Goal: Task Accomplishment & Management: Complete application form

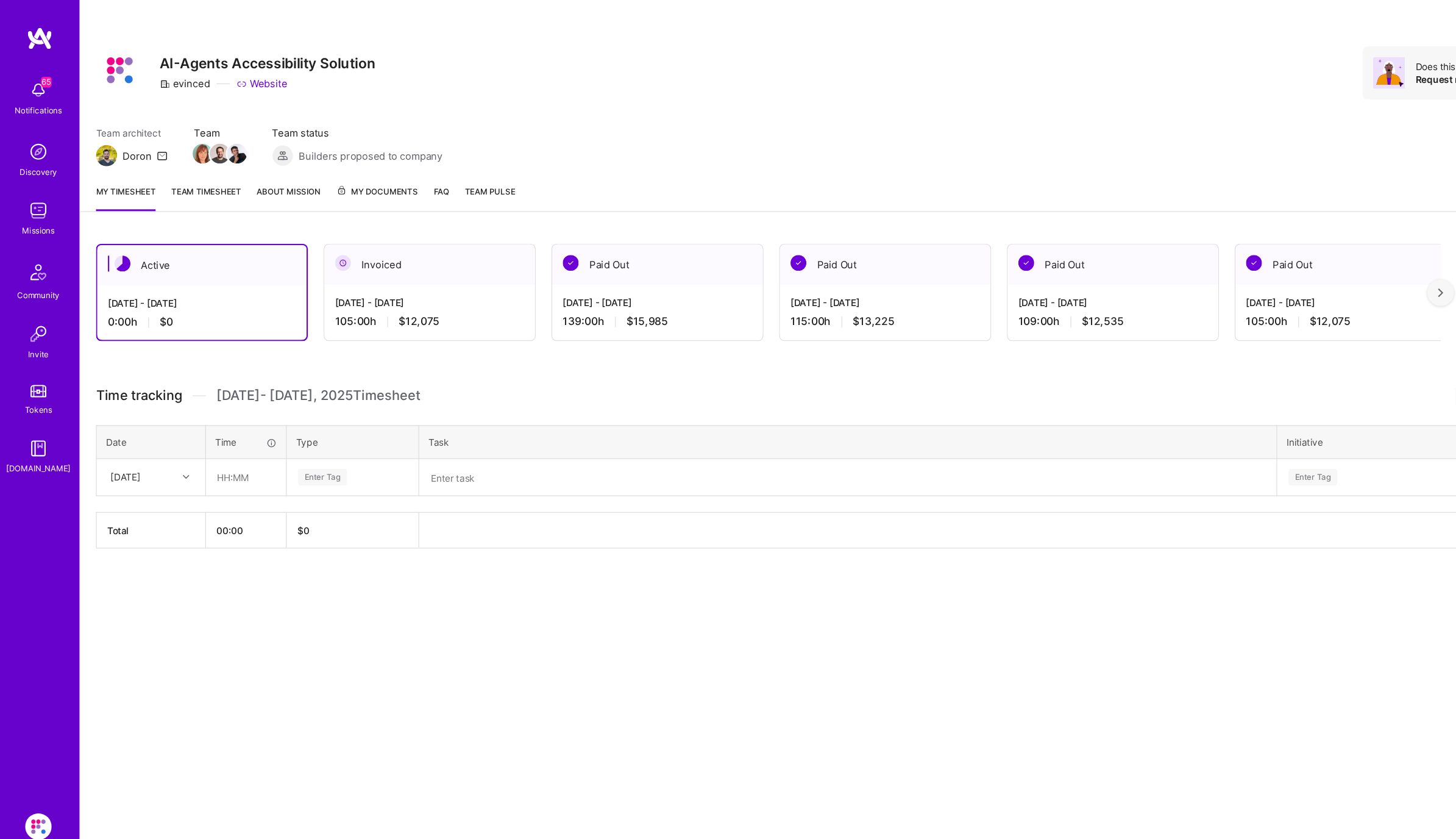
click at [38, 202] on img at bounding box center [35, 193] width 24 height 24
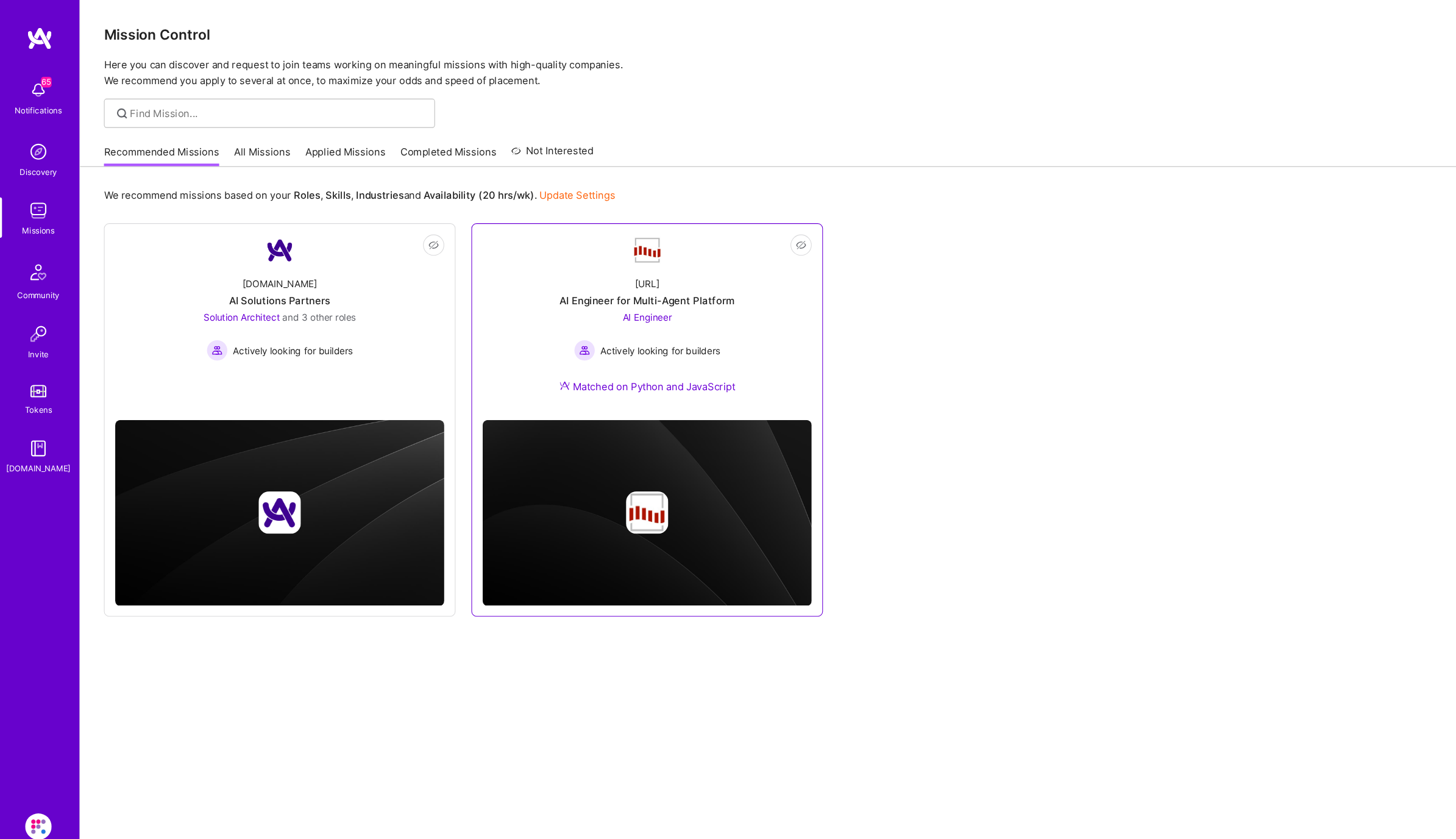
click at [611, 270] on div "AI Engineer for Multi-Agent Platform" at bounding box center [596, 277] width 161 height 13
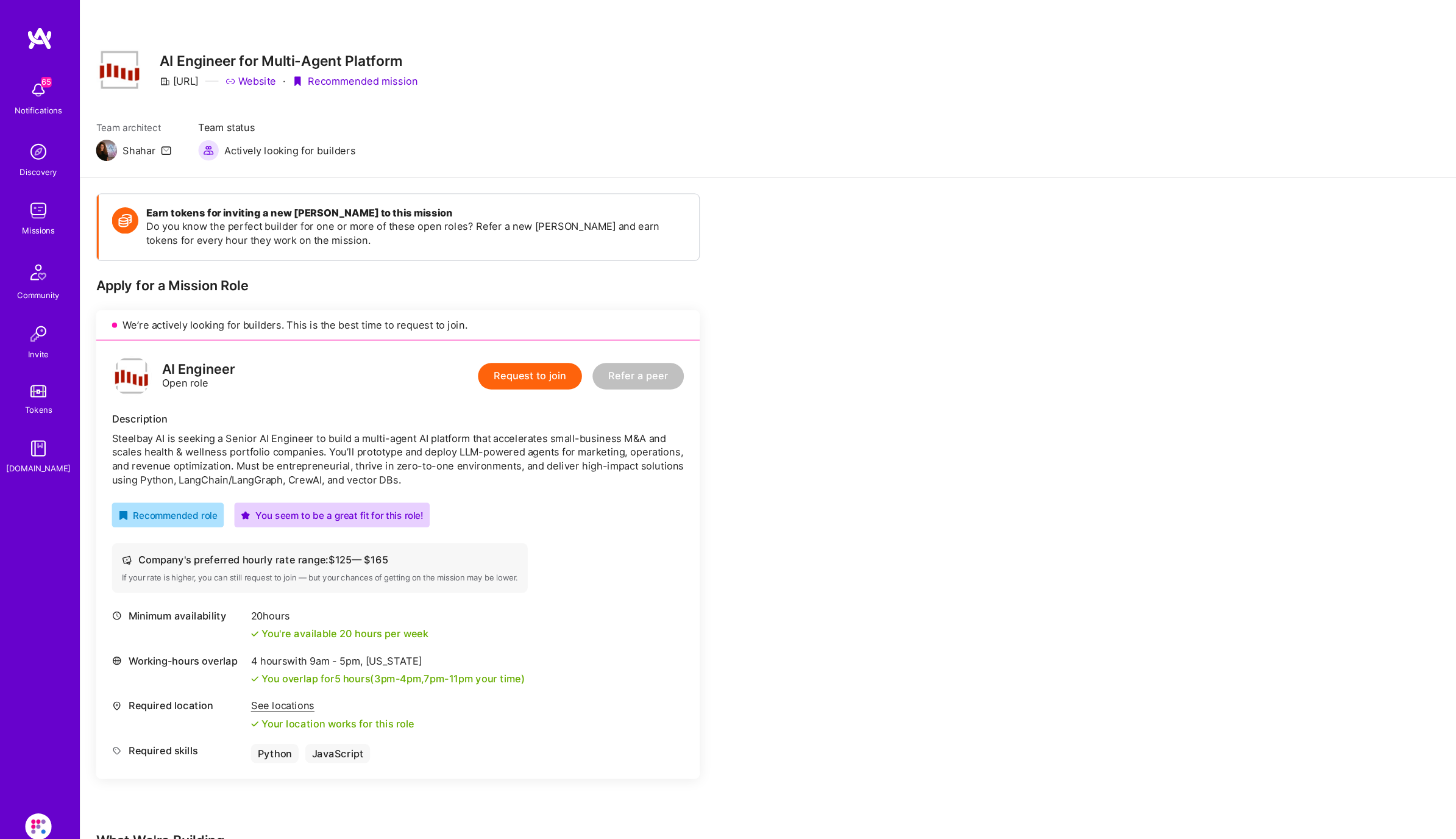
click at [489, 350] on button "Request to join" at bounding box center [488, 346] width 96 height 24
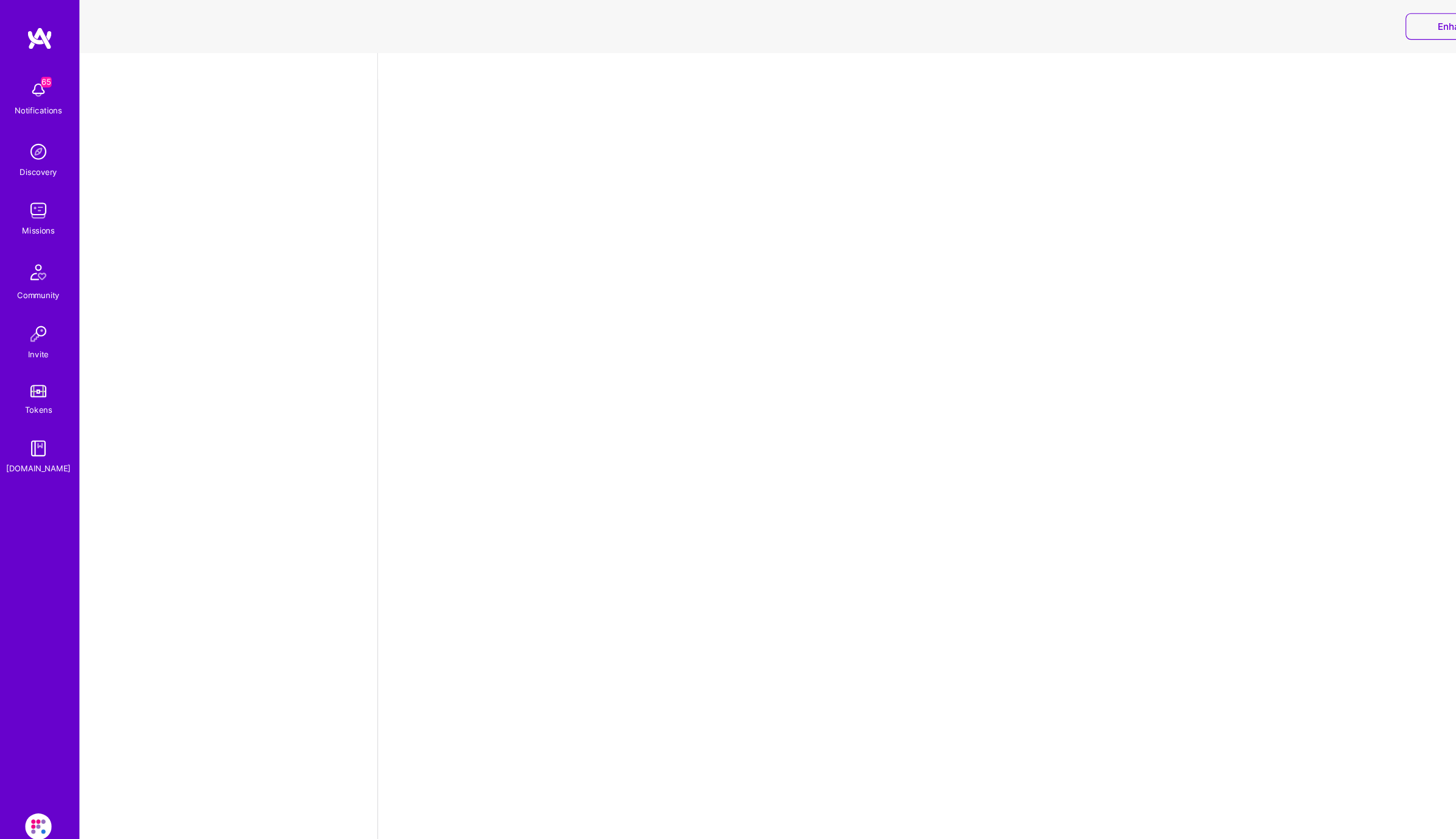
select select "PL"
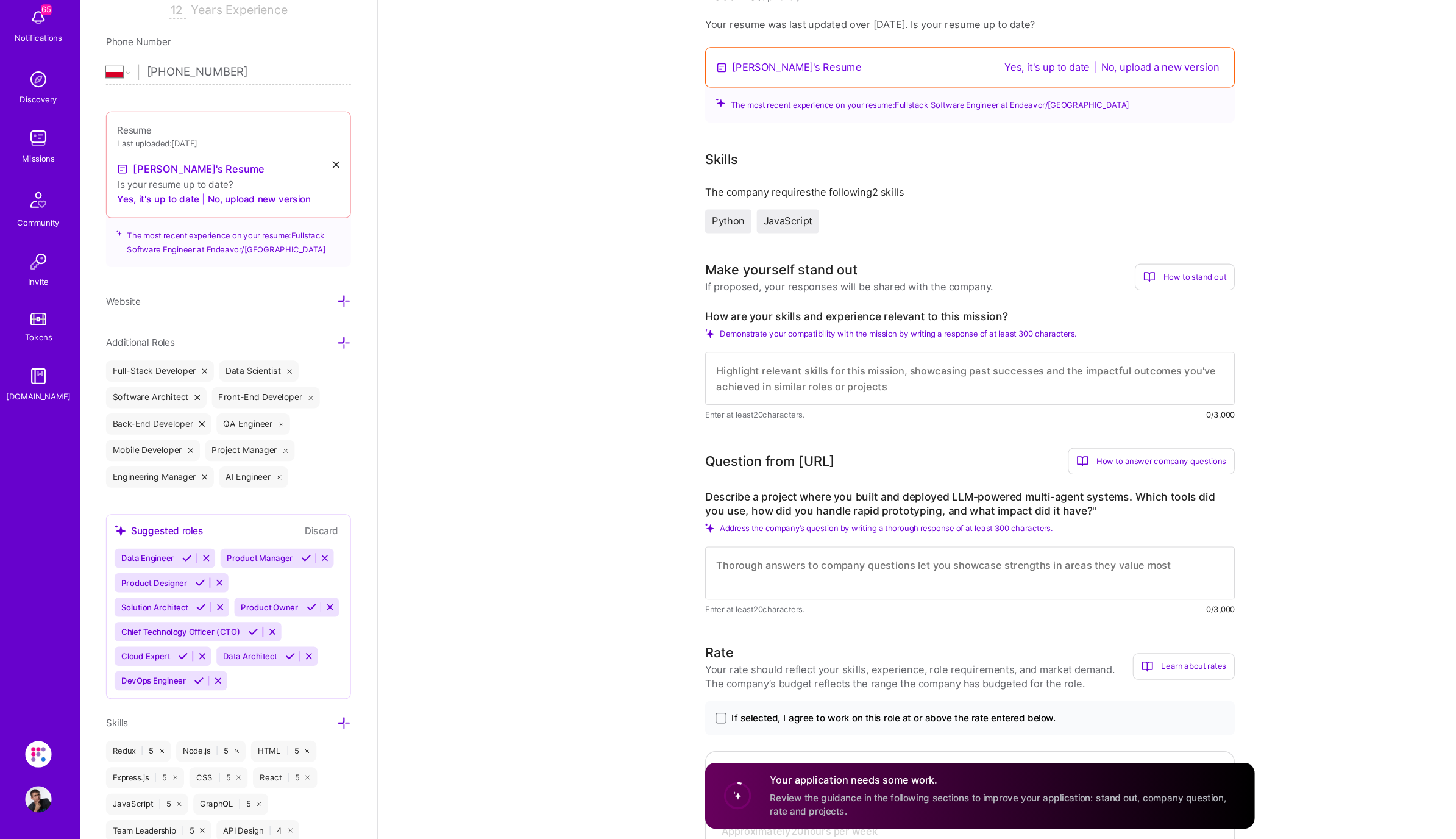
scroll to position [305, 0]
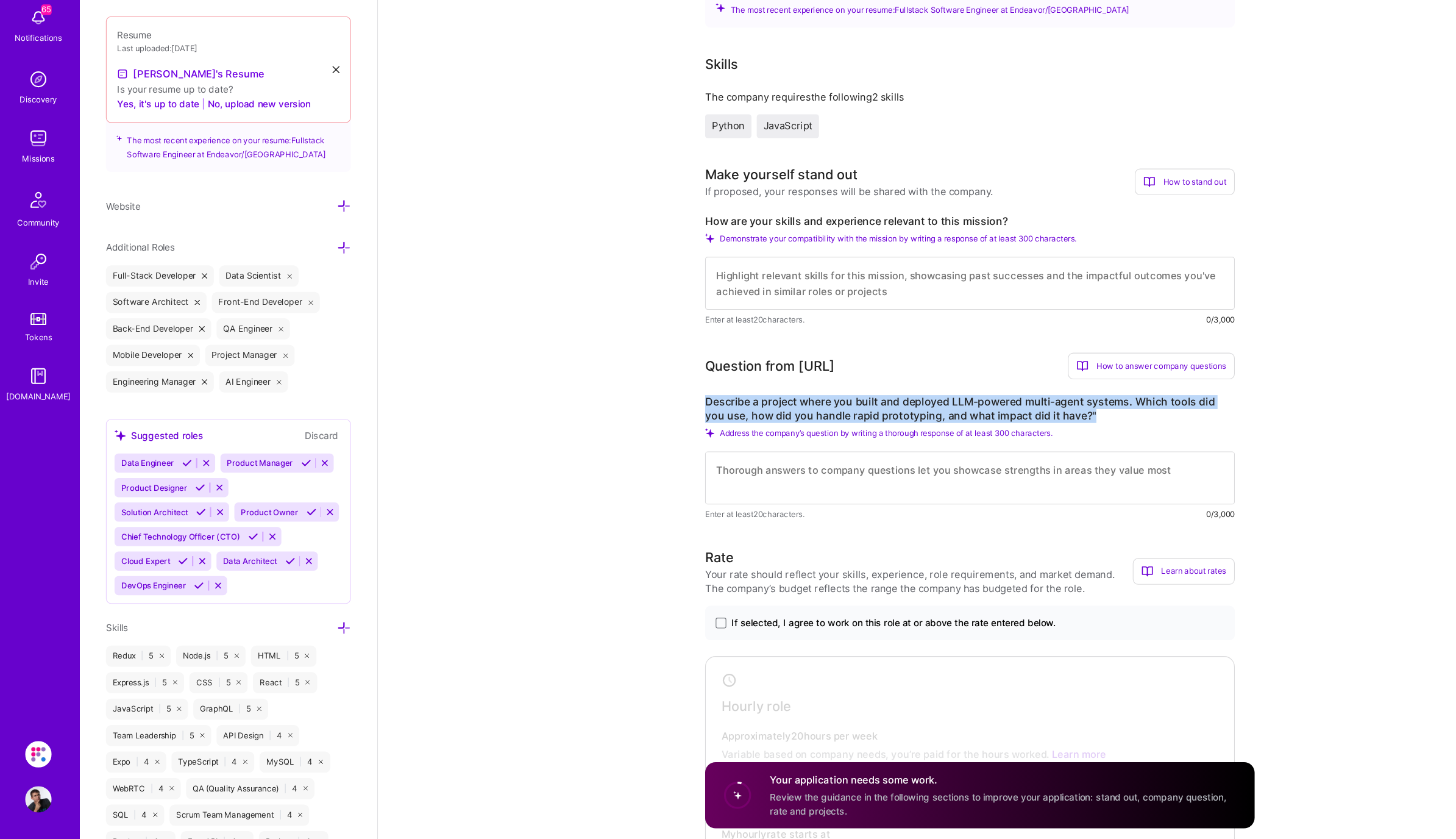
drag, startPoint x: 1011, startPoint y: 446, endPoint x: 647, endPoint y: 434, distance: 364.2
copy label "Describe a project where you built and deployed LLM-powered multi-agent systems…"
